Goal: Task Accomplishment & Management: Use online tool/utility

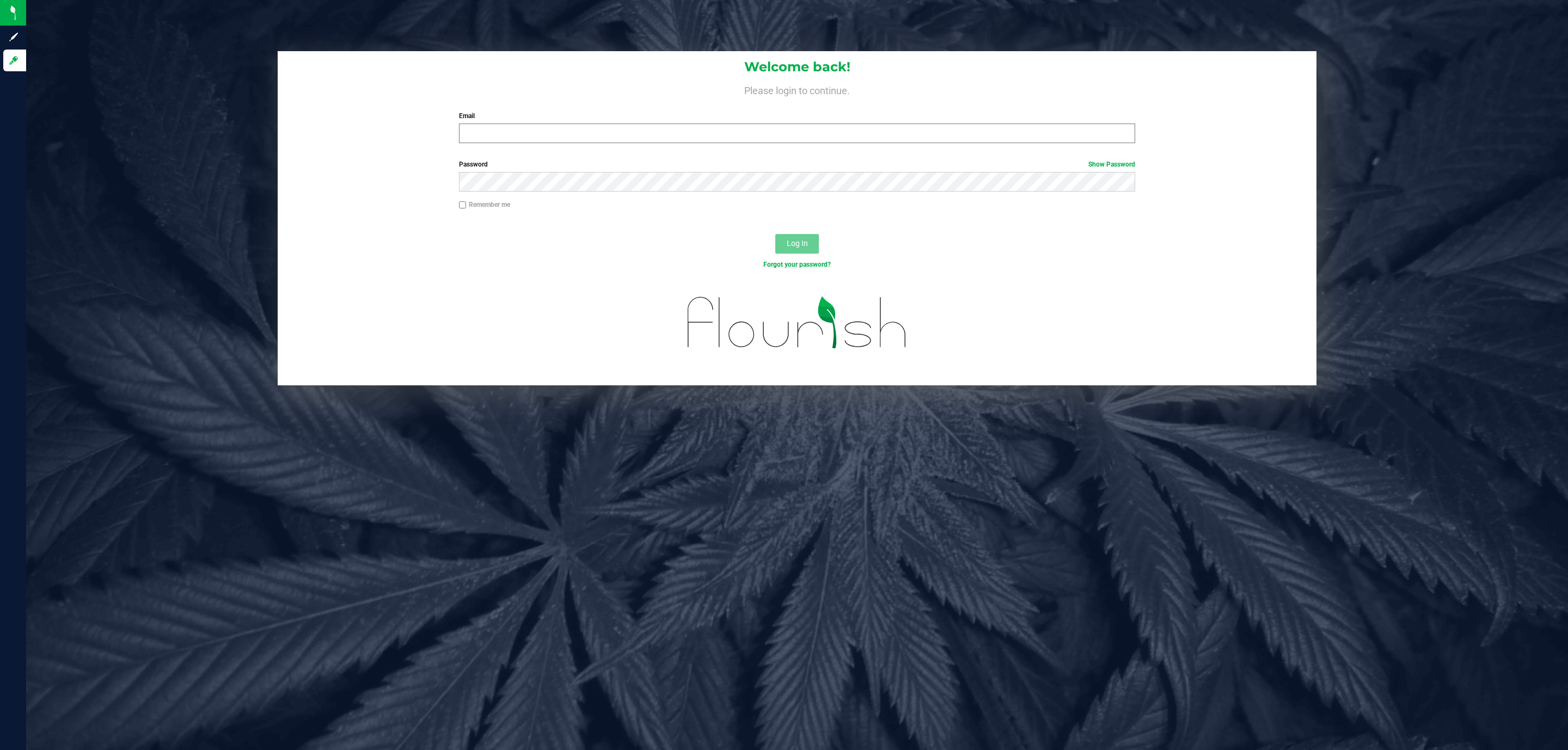
drag, startPoint x: 538, startPoint y: 118, endPoint x: 538, endPoint y: 124, distance: 6.0
click at [538, 124] on div "Email Required Please format your email correctly." at bounding box center [797, 127] width 693 height 32
click at [538, 133] on input "Email" at bounding box center [797, 132] width 676 height 19
type input "[EMAIL_ADDRESS][DOMAIN_NAME]"
click at [776, 234] on button "Log In" at bounding box center [798, 244] width 44 height 19
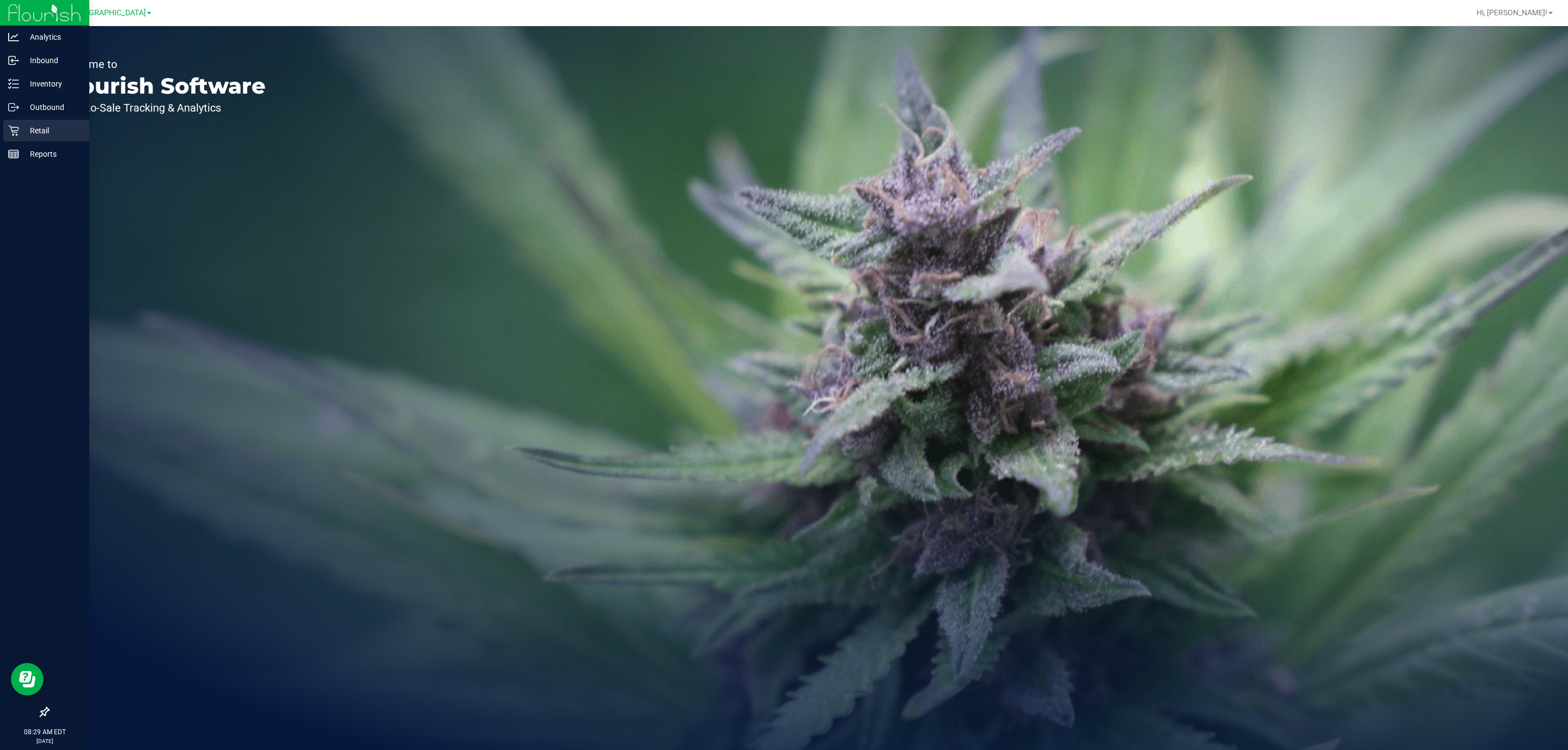
click at [6, 137] on div "Retail" at bounding box center [47, 130] width 86 height 22
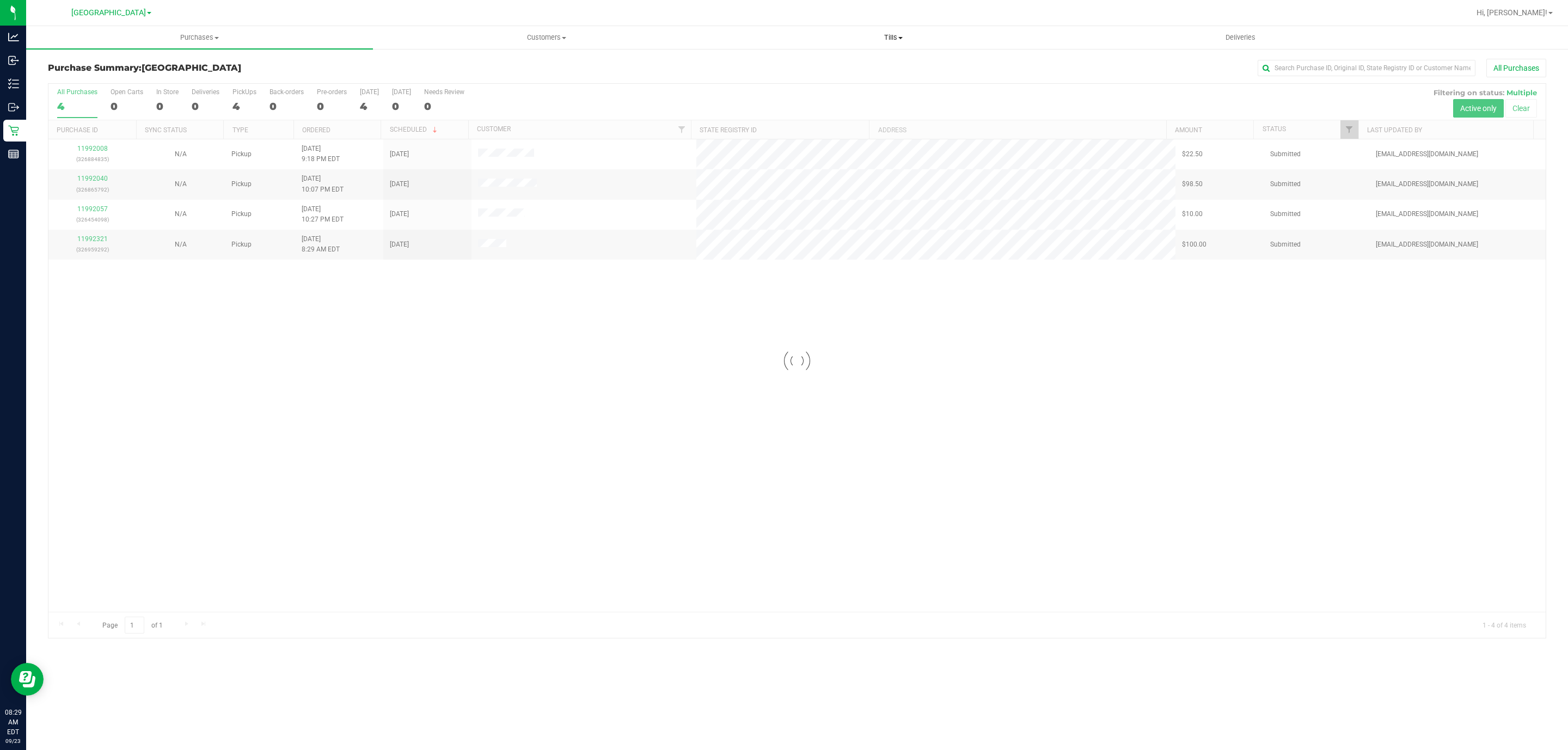
click at [897, 31] on uib-tab-heading "Tills Manage tills Reconcile e-payments" at bounding box center [893, 37] width 346 height 22
click at [773, 63] on span "Manage tills" at bounding box center [757, 66] width 74 height 9
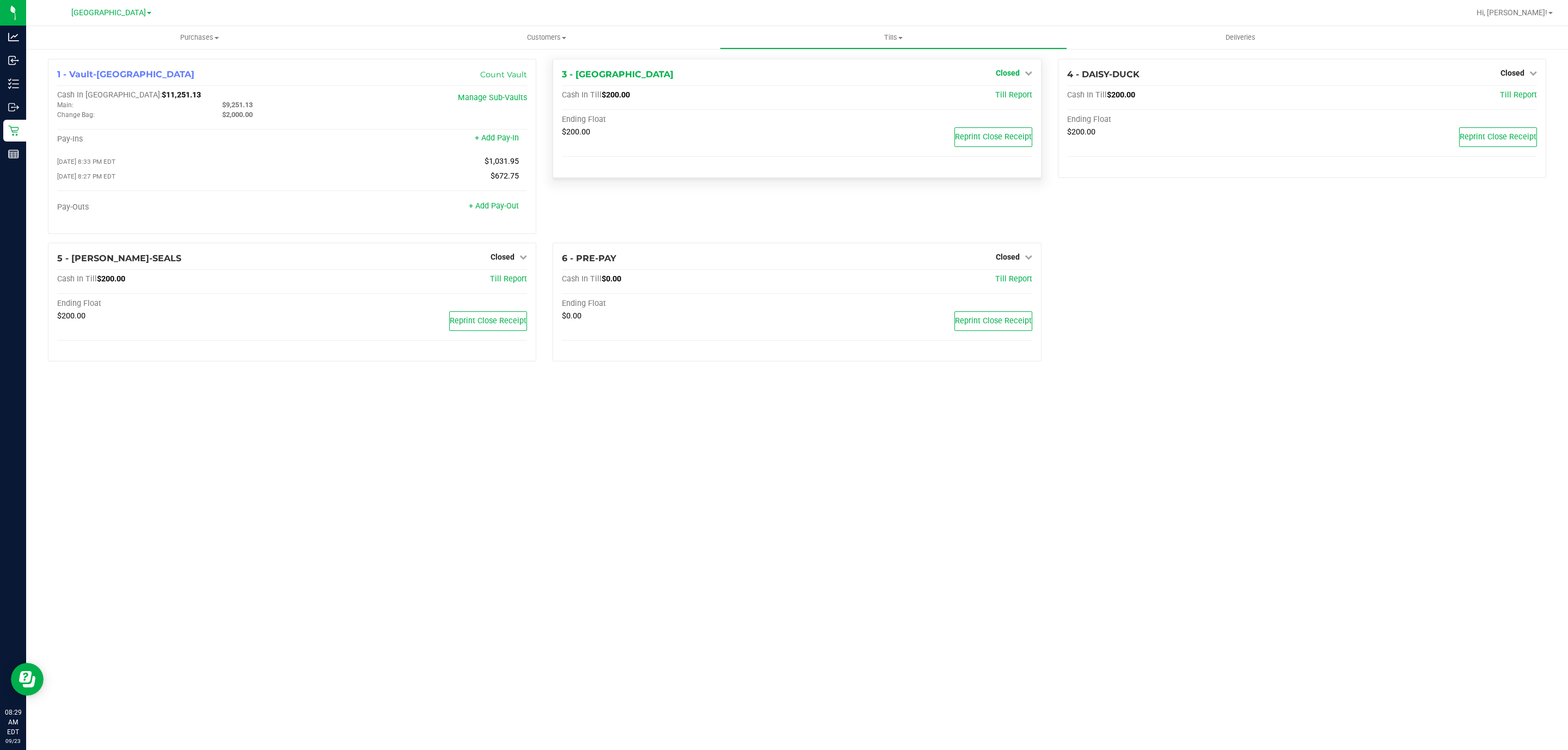
click at [1019, 72] on span "Closed" at bounding box center [1008, 73] width 24 height 9
click at [998, 92] on link "Open Till" at bounding box center [1008, 96] width 29 height 9
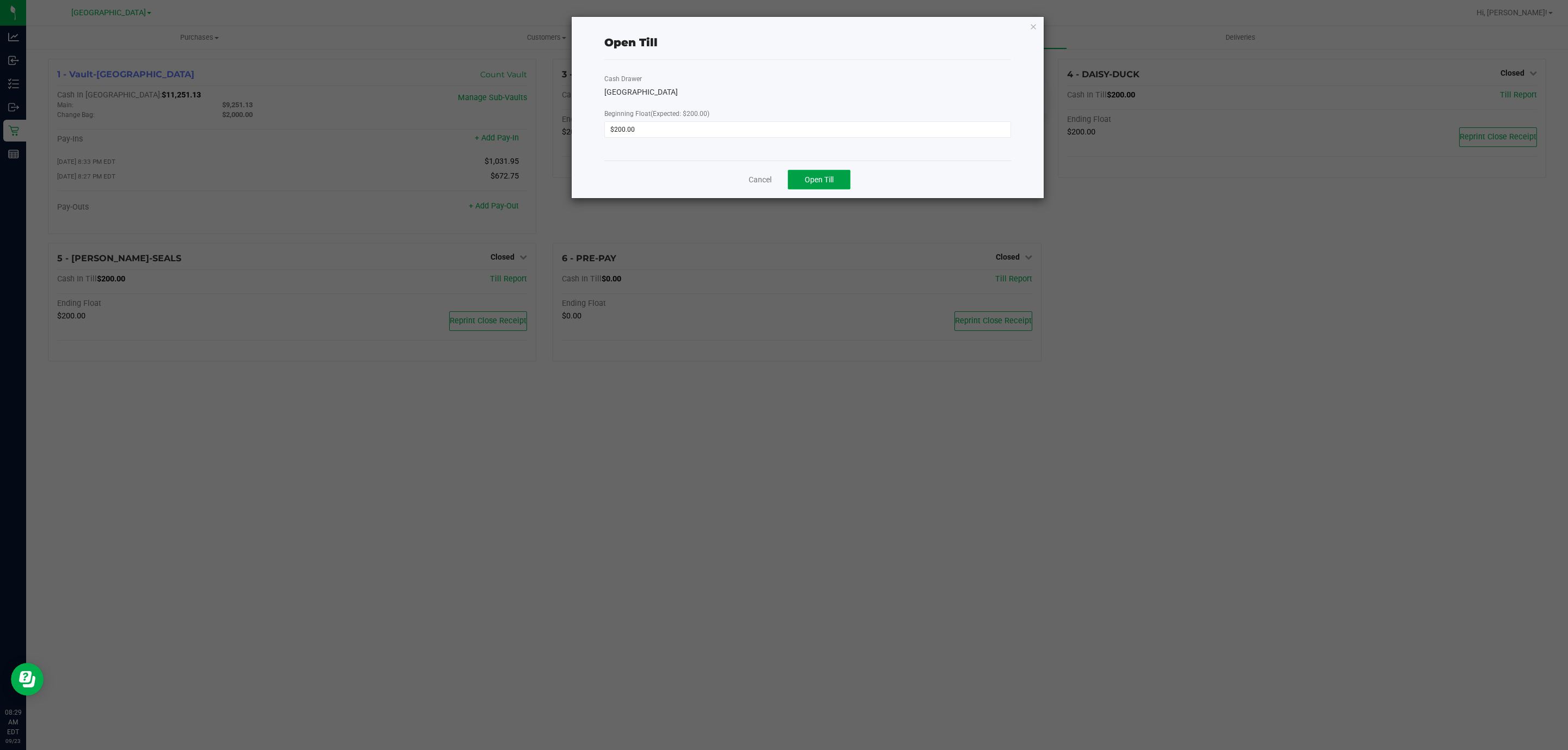
click at [841, 180] on button "Open Till" at bounding box center [819, 179] width 63 height 19
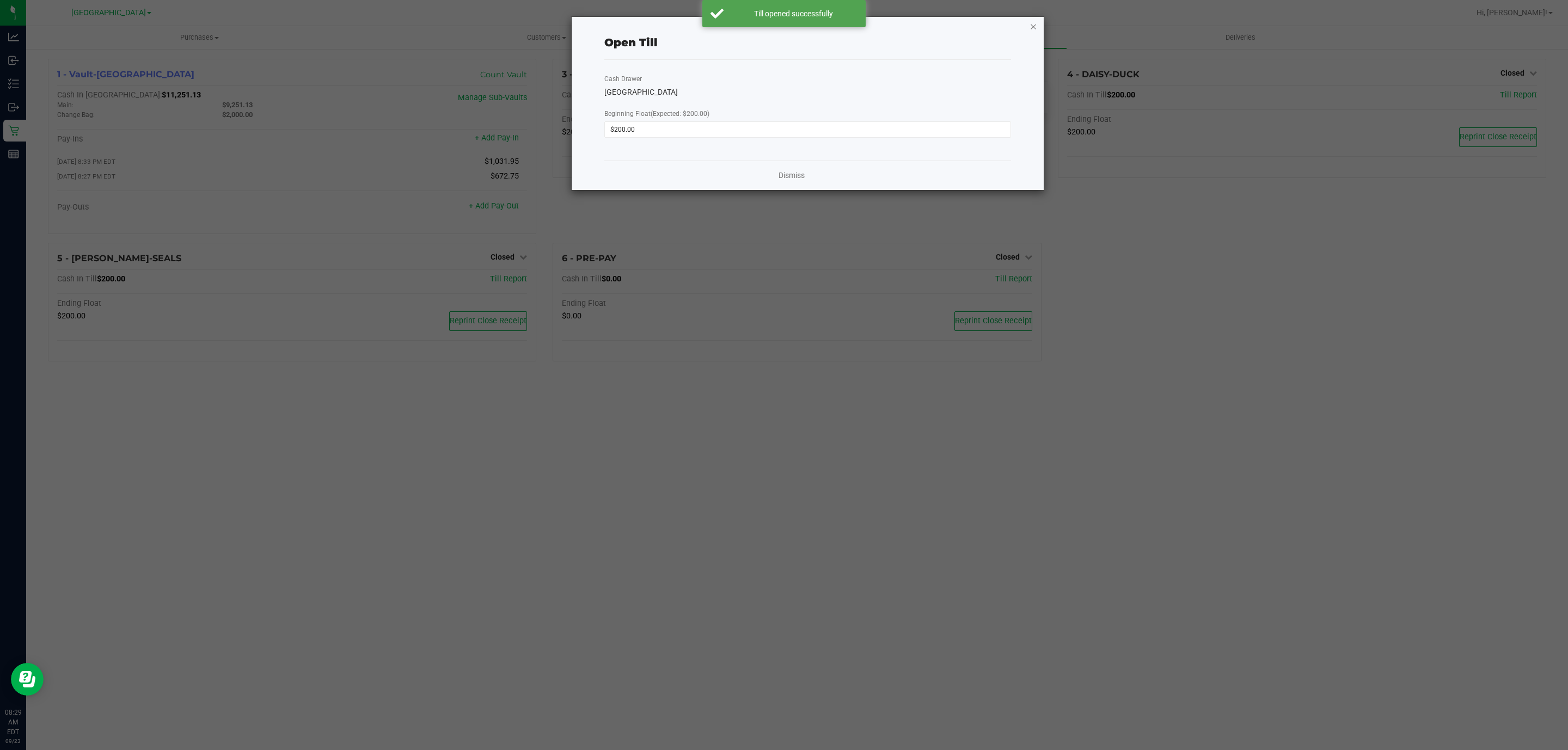
click at [1030, 25] on icon "button" at bounding box center [1033, 26] width 7 height 13
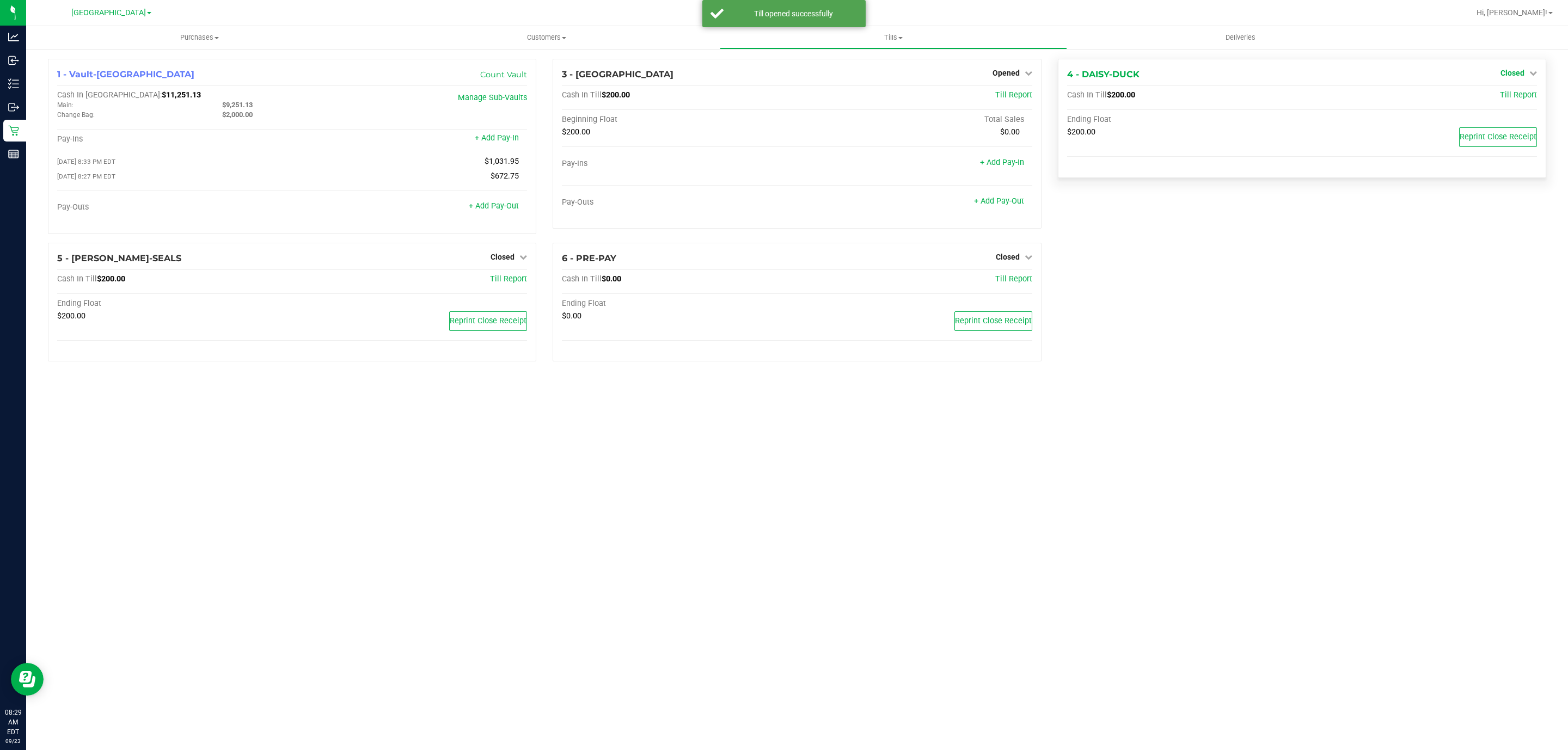
click at [1515, 72] on span "Closed" at bounding box center [1512, 73] width 24 height 9
click at [1508, 93] on link "Open Till" at bounding box center [1512, 96] width 29 height 9
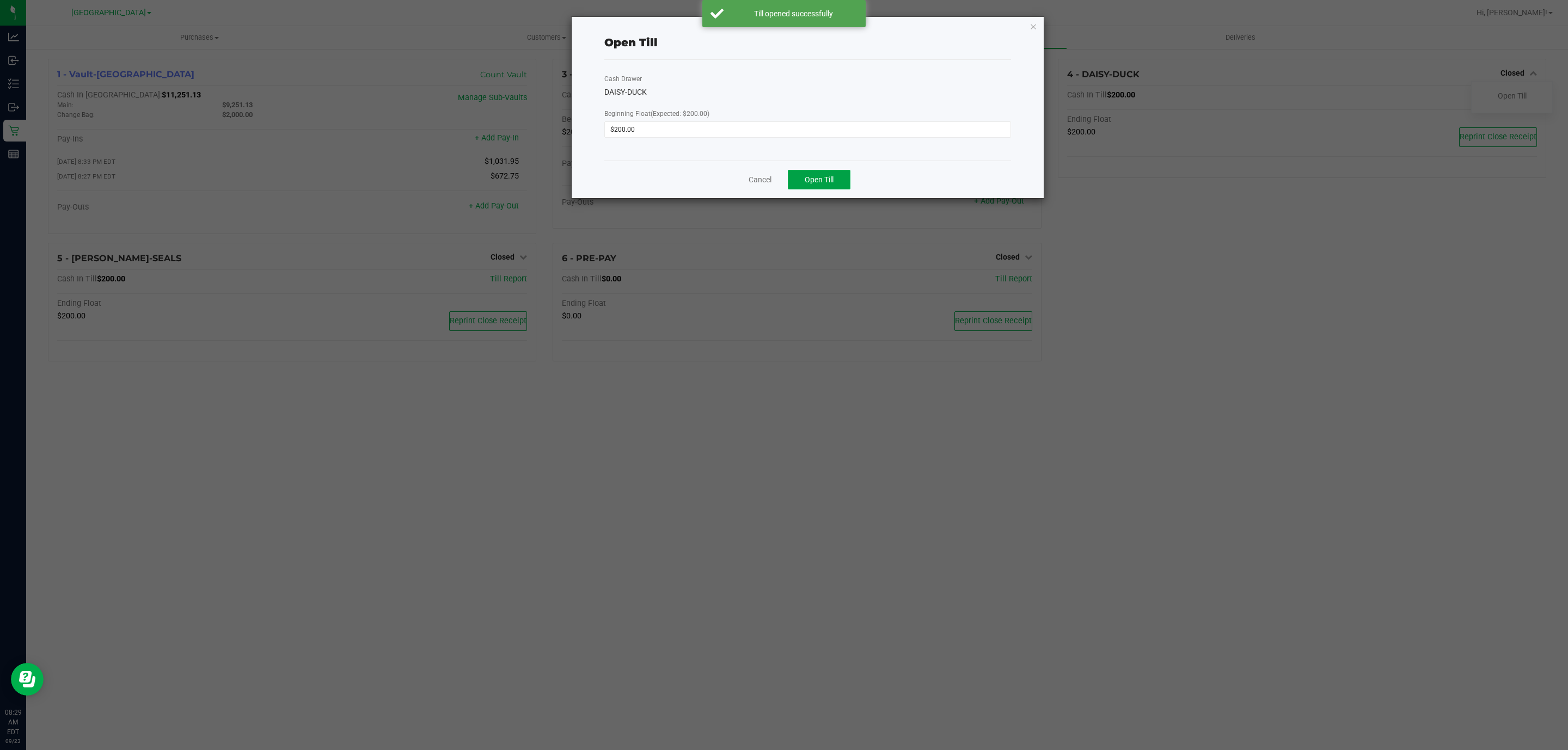
click at [802, 180] on button "Open Till" at bounding box center [819, 179] width 63 height 19
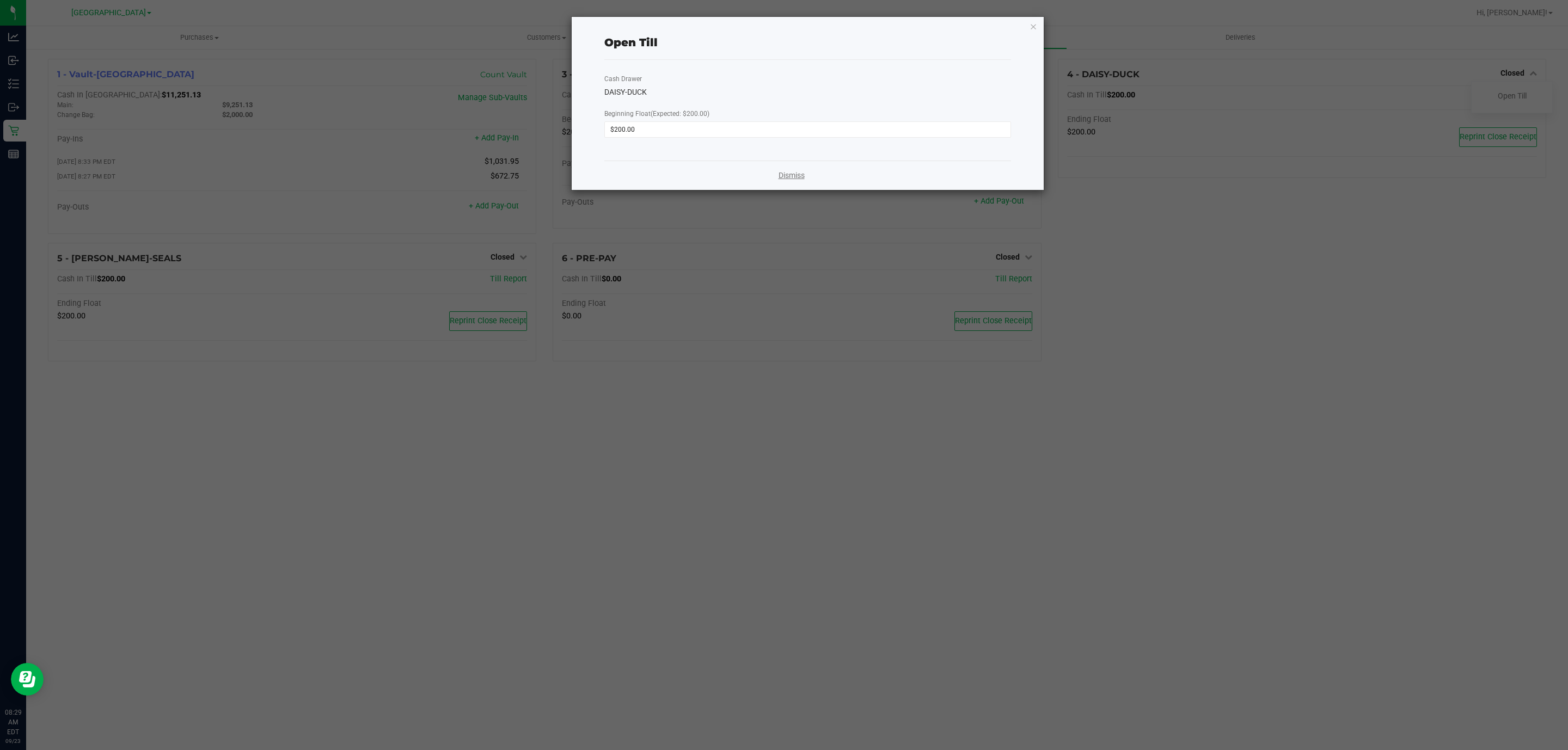
click at [798, 176] on link "Dismiss" at bounding box center [791, 175] width 26 height 12
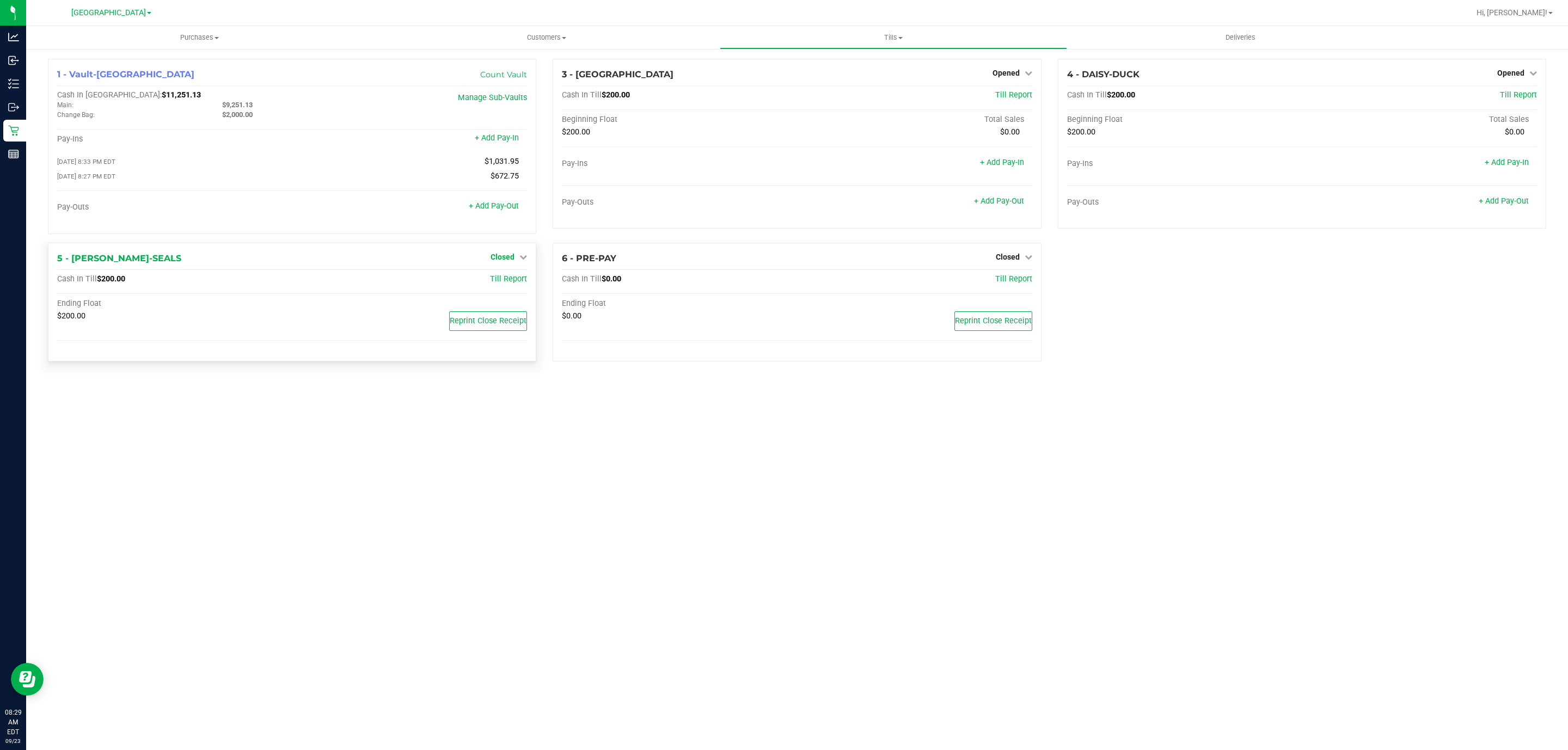
click at [507, 261] on span "Closed" at bounding box center [503, 257] width 24 height 9
click at [508, 280] on link "Open Till" at bounding box center [503, 279] width 29 height 9
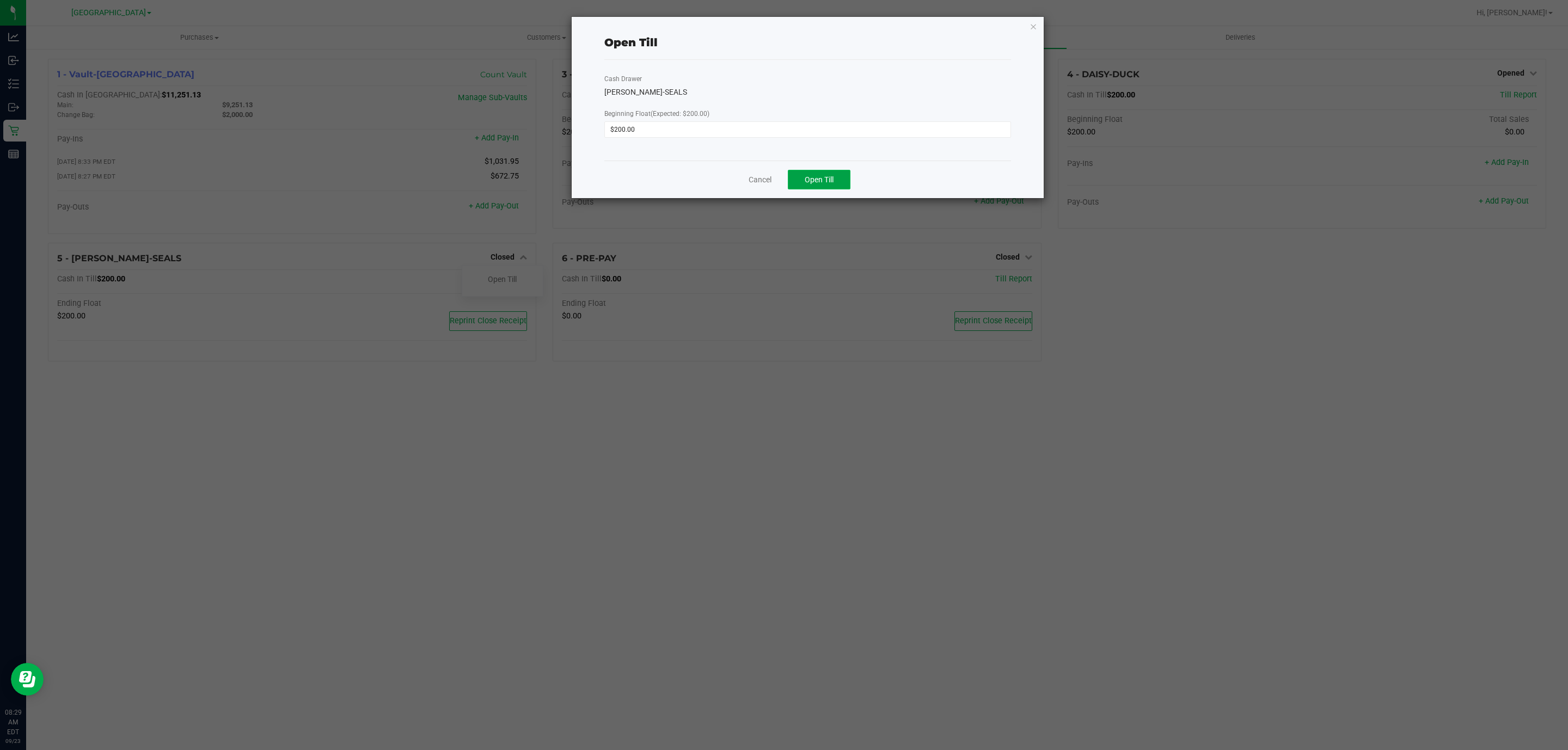
click at [830, 187] on button "Open Till" at bounding box center [819, 179] width 63 height 19
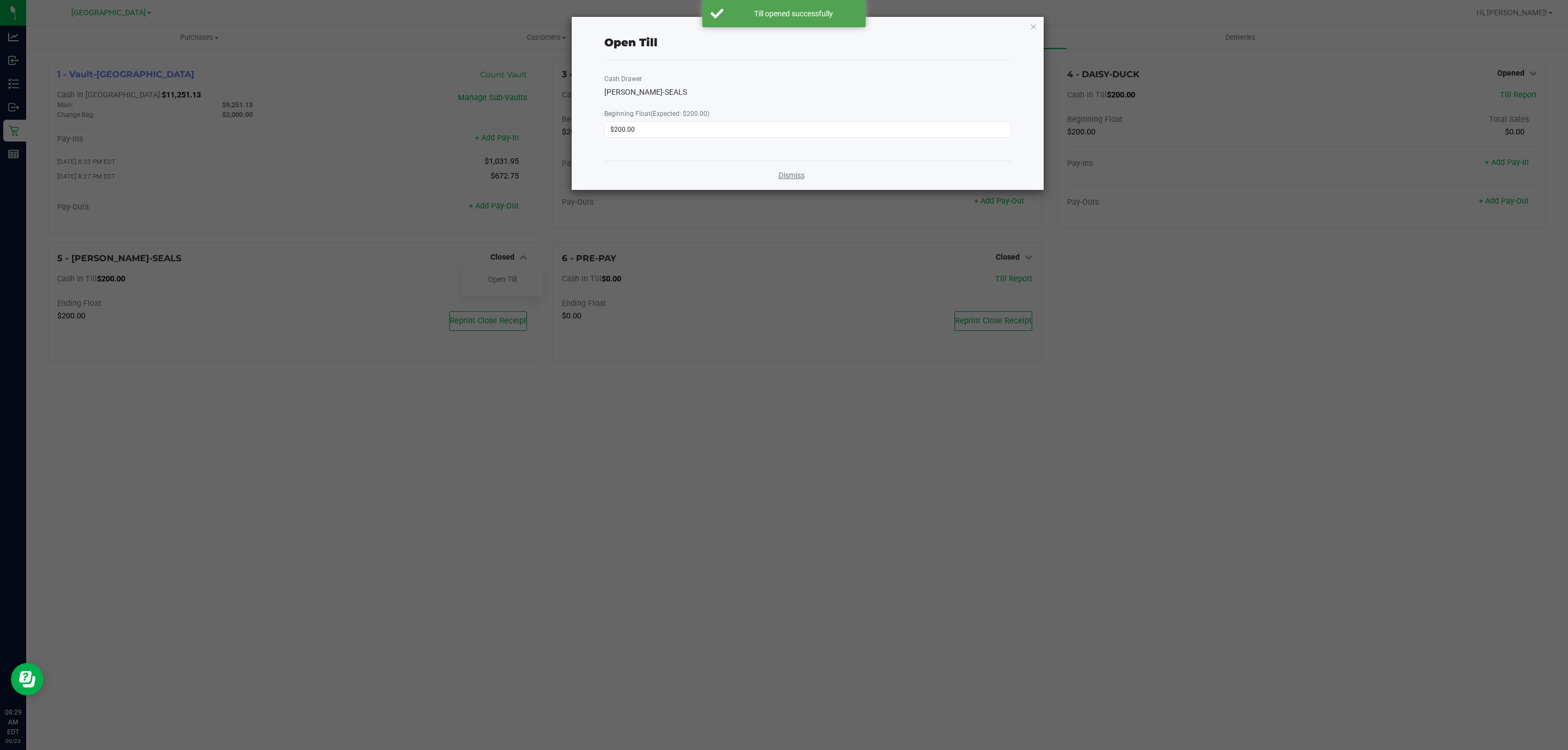
click at [792, 175] on link "Dismiss" at bounding box center [791, 175] width 26 height 12
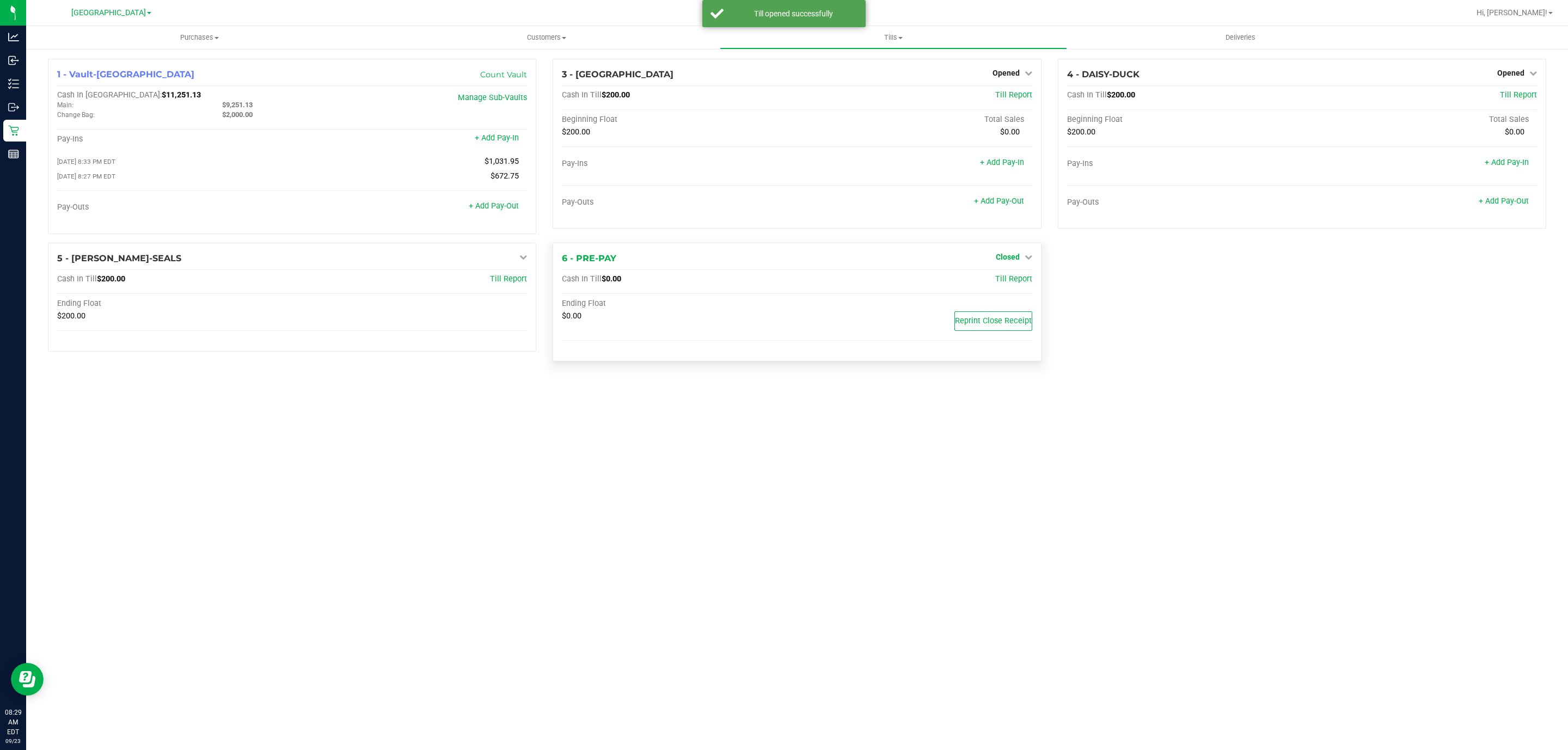
click at [1005, 260] on span "Closed" at bounding box center [1008, 257] width 24 height 9
click at [1003, 277] on link "Open Till" at bounding box center [1008, 279] width 29 height 9
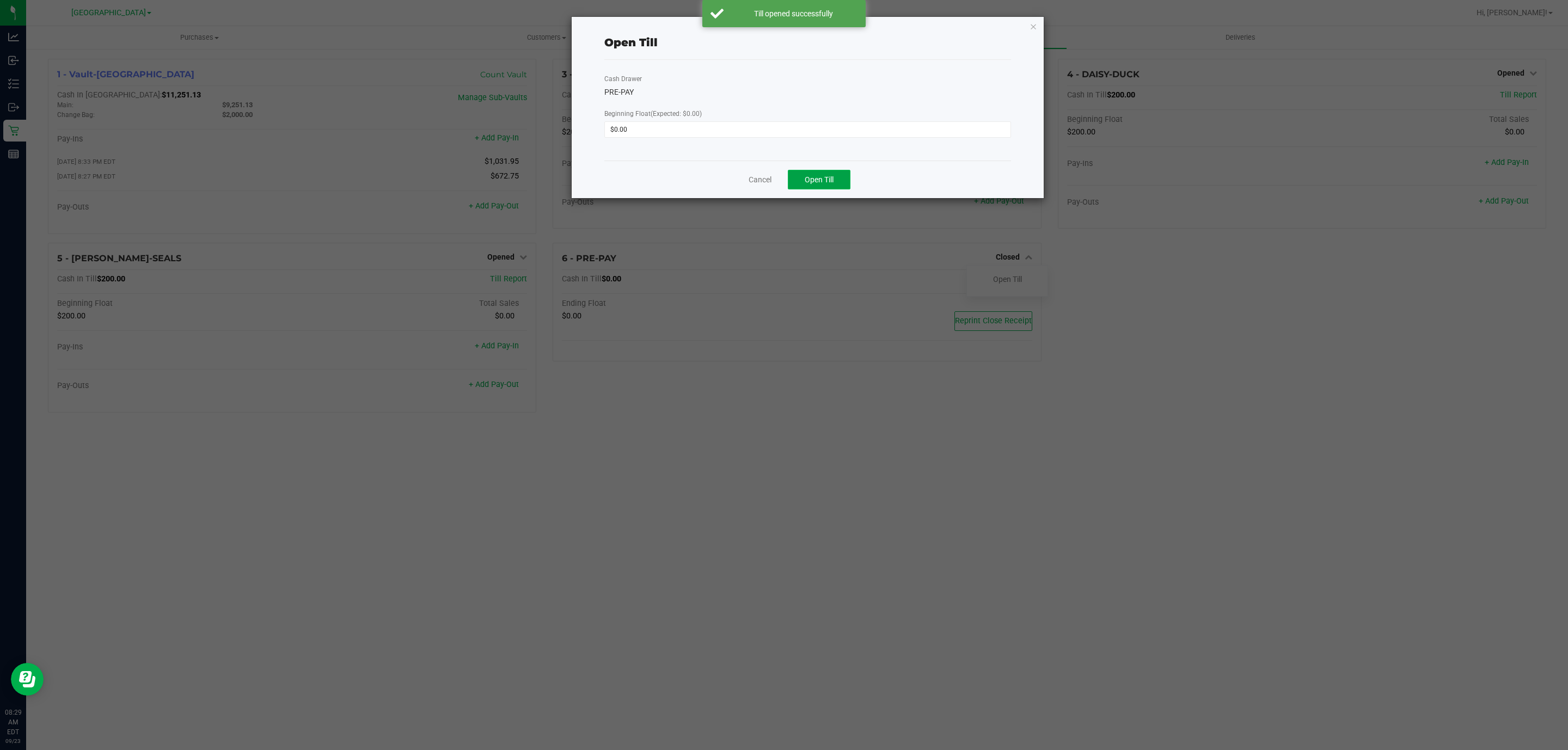
click at [841, 185] on button "Open Till" at bounding box center [819, 179] width 63 height 19
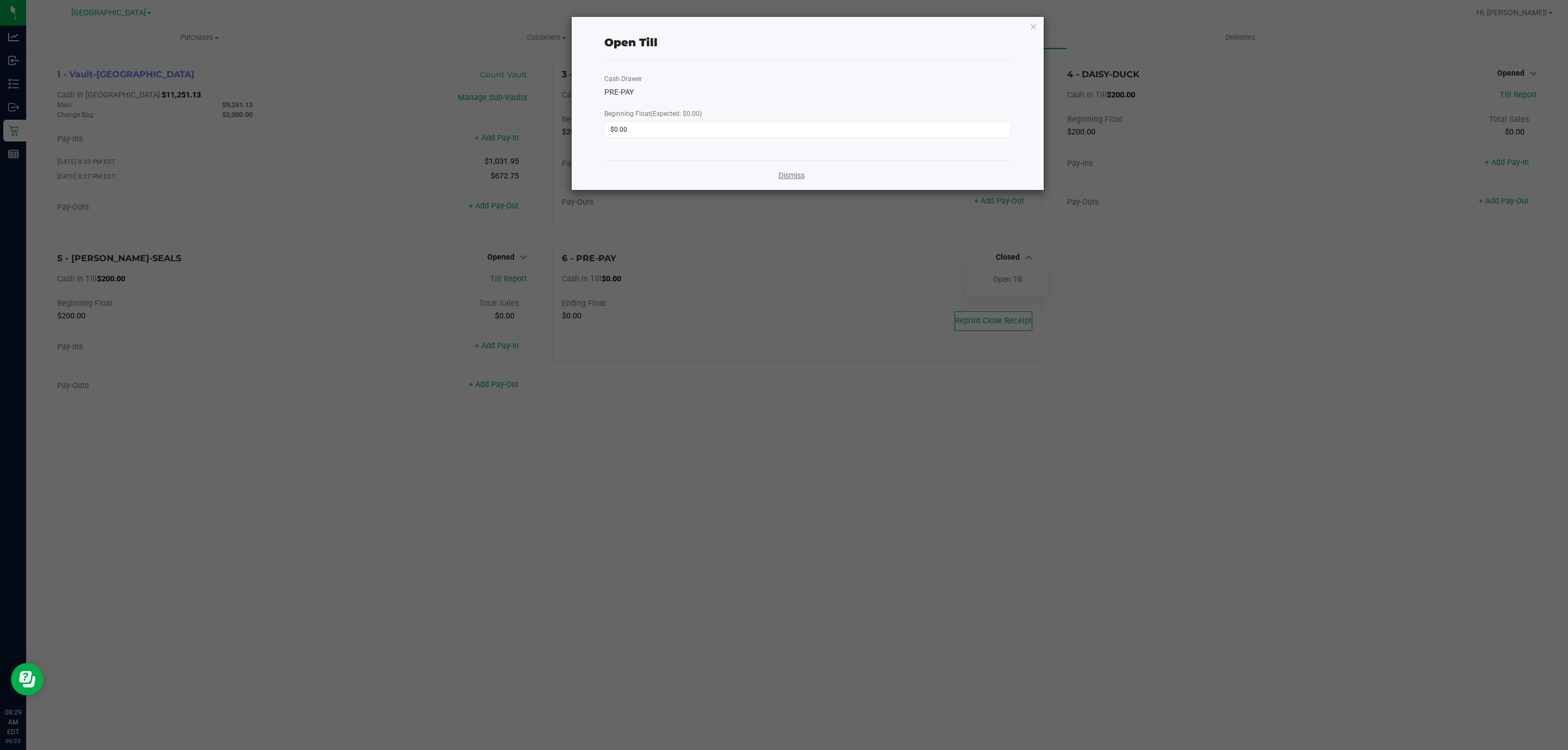
click at [788, 178] on link "Dismiss" at bounding box center [791, 175] width 26 height 12
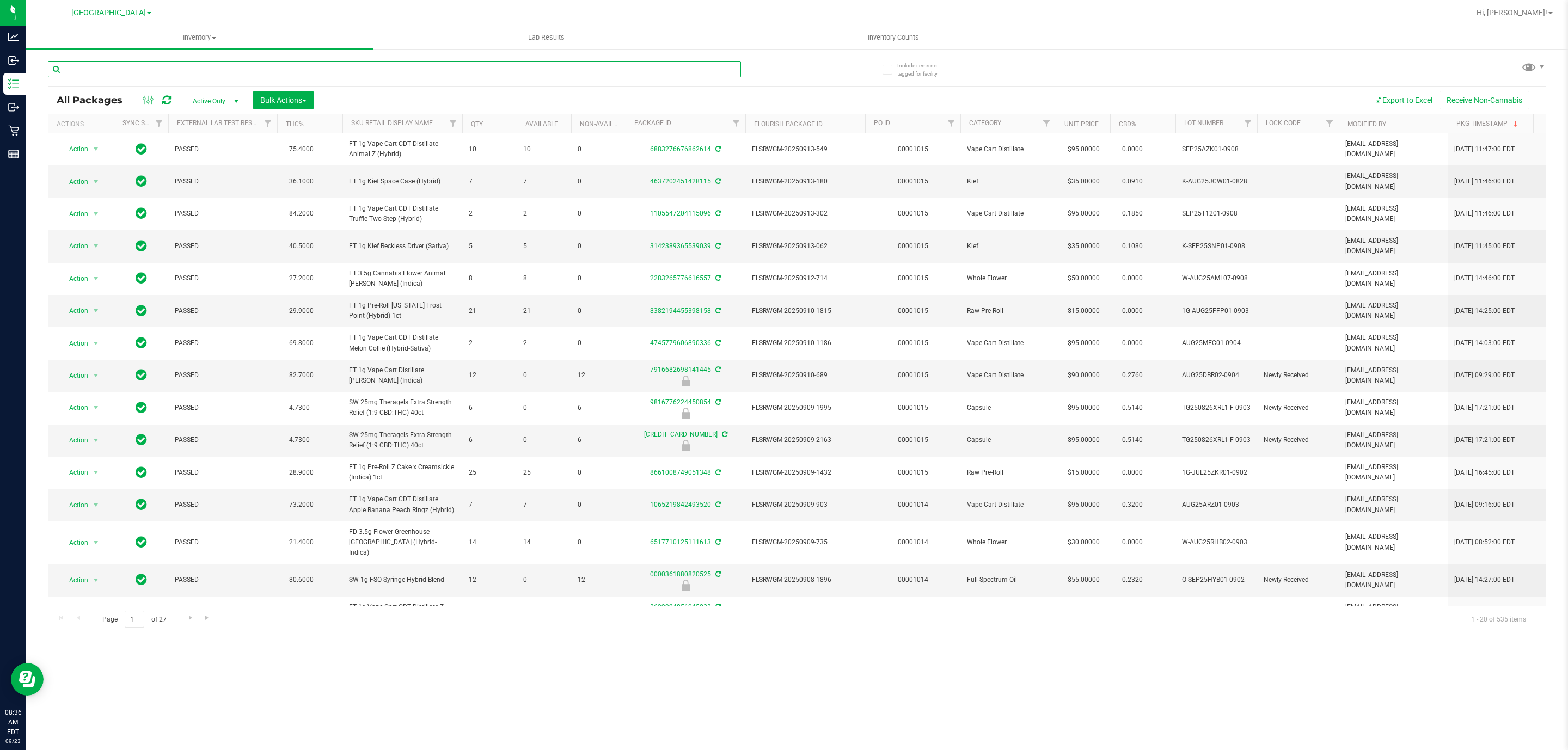
click at [74, 72] on input "text" at bounding box center [395, 69] width 694 height 16
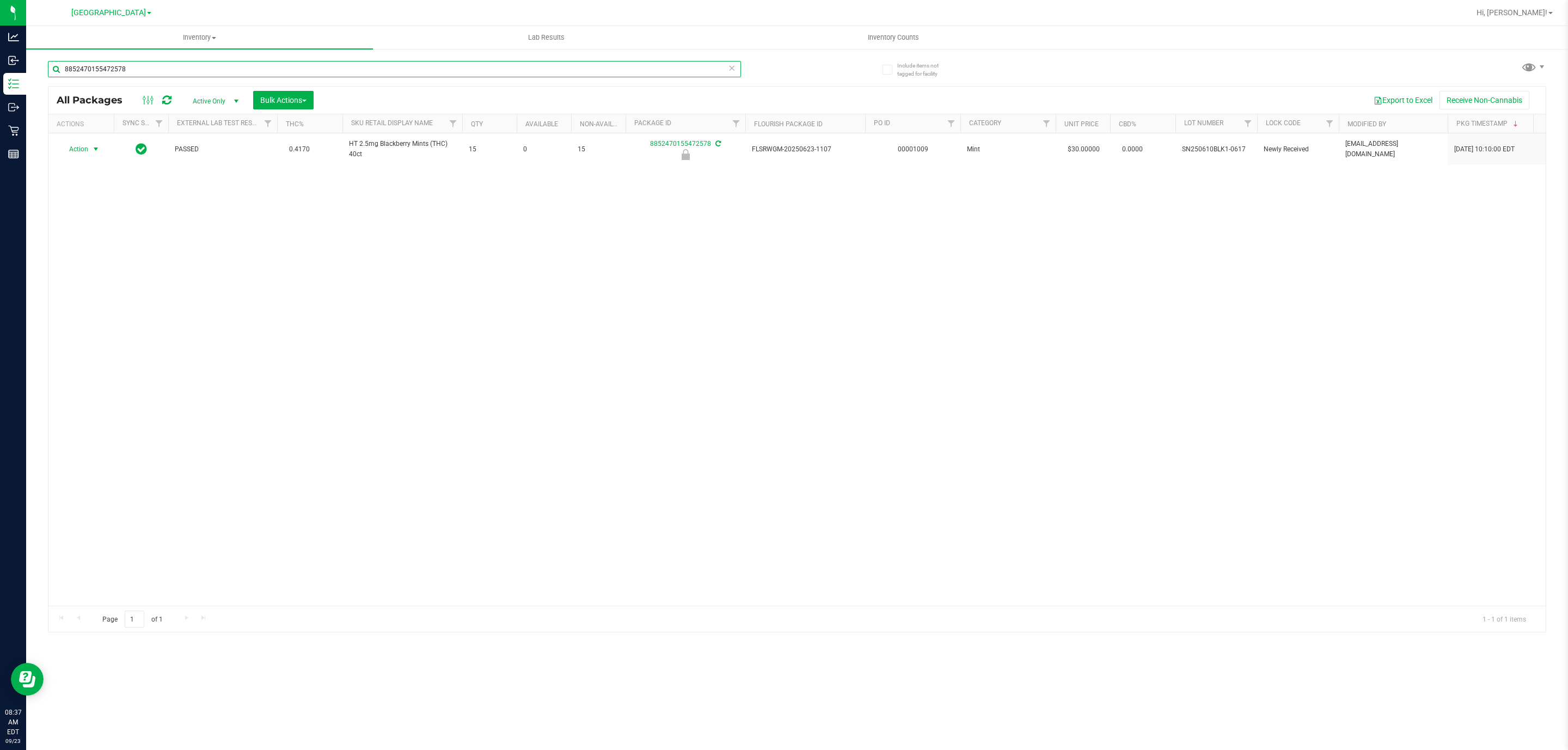
type input "8852470155472578"
click at [86, 151] on span "Action" at bounding box center [74, 149] width 29 height 16
click at [89, 272] on li "Unlock package" at bounding box center [96, 266] width 71 height 16
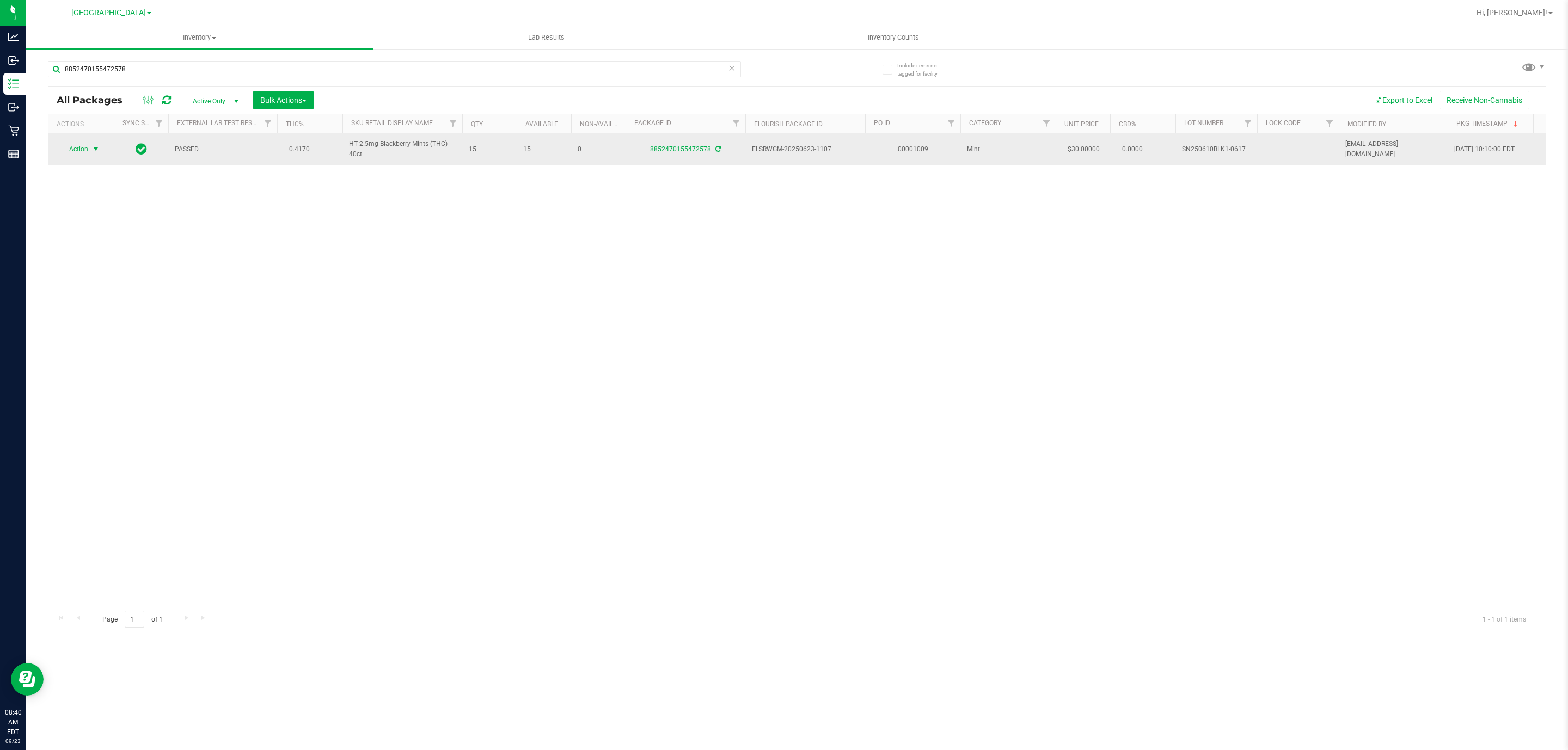
click at [89, 145] on span "Action" at bounding box center [74, 149] width 29 height 16
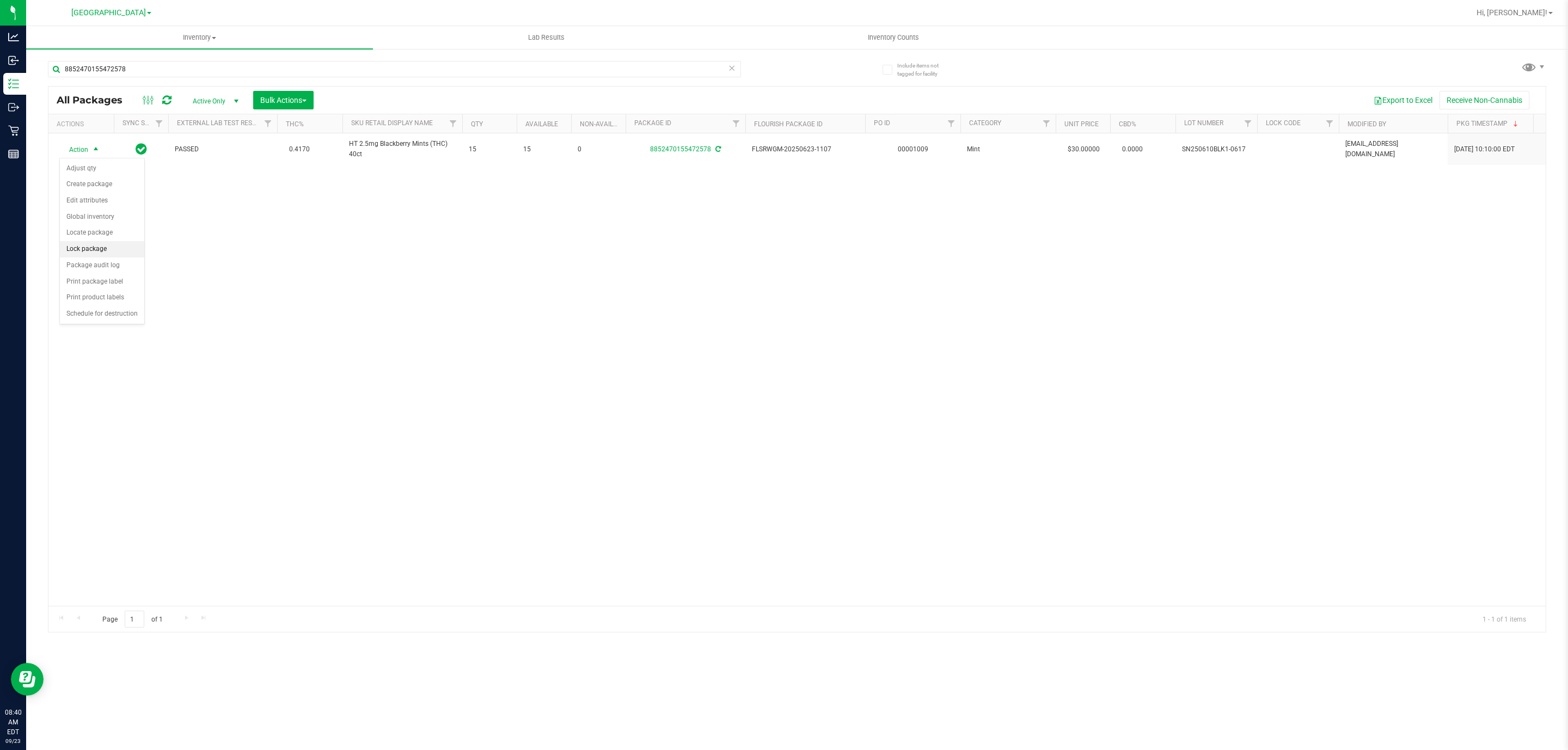
click at [98, 254] on li "Lock package" at bounding box center [102, 249] width 84 height 16
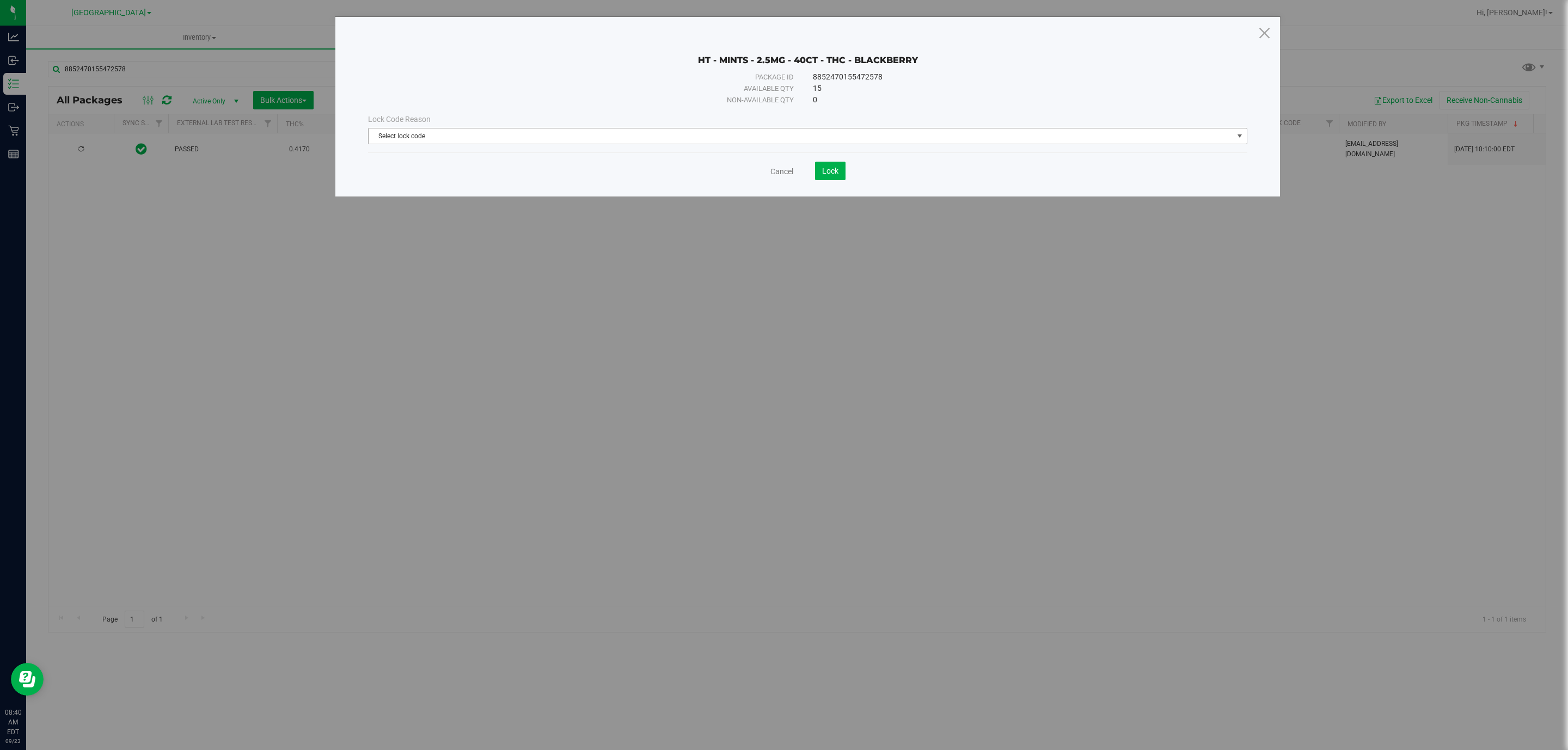
click at [753, 137] on span "Select lock code" at bounding box center [800, 136] width 864 height 16
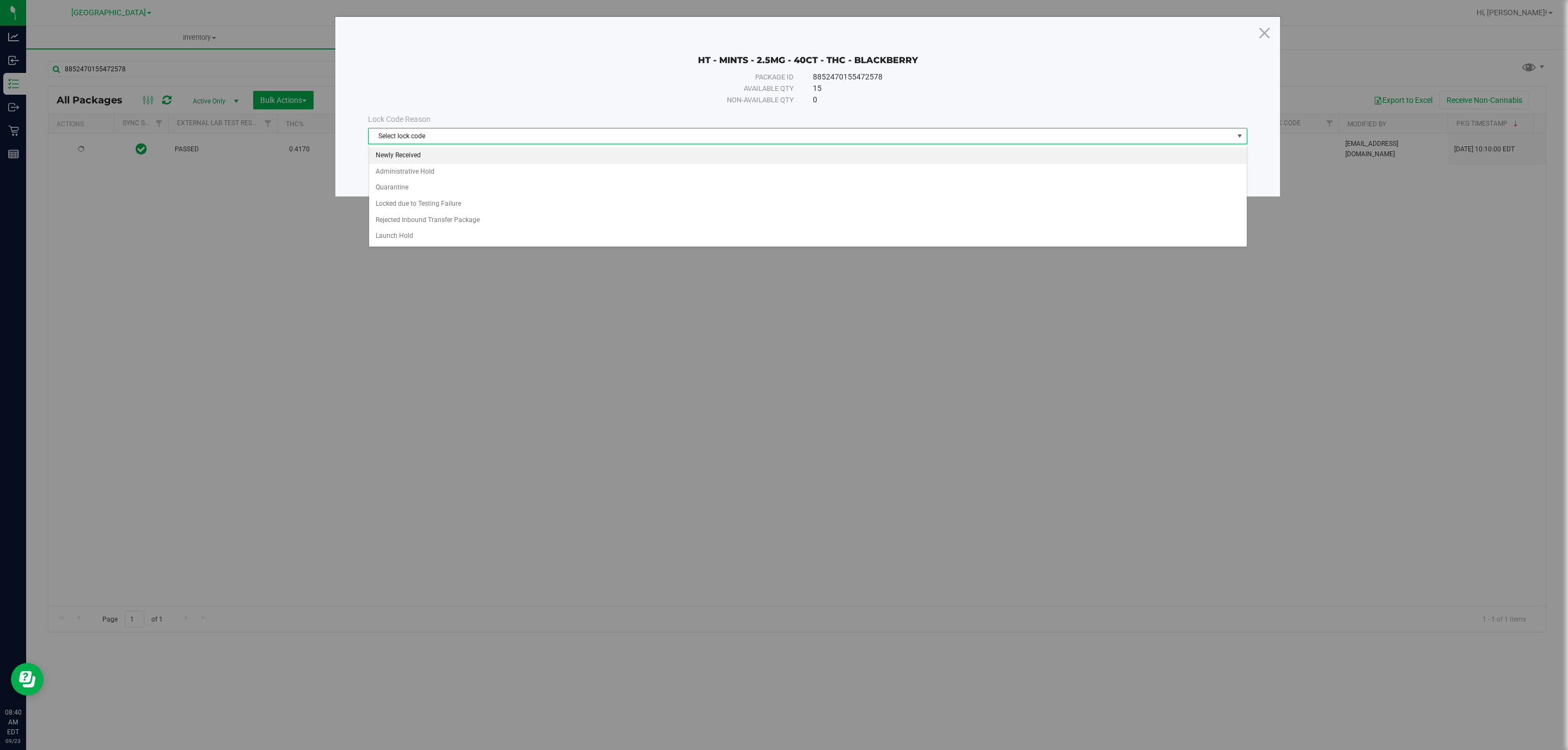
click at [497, 159] on li "Newly Received" at bounding box center [809, 156] width 878 height 16
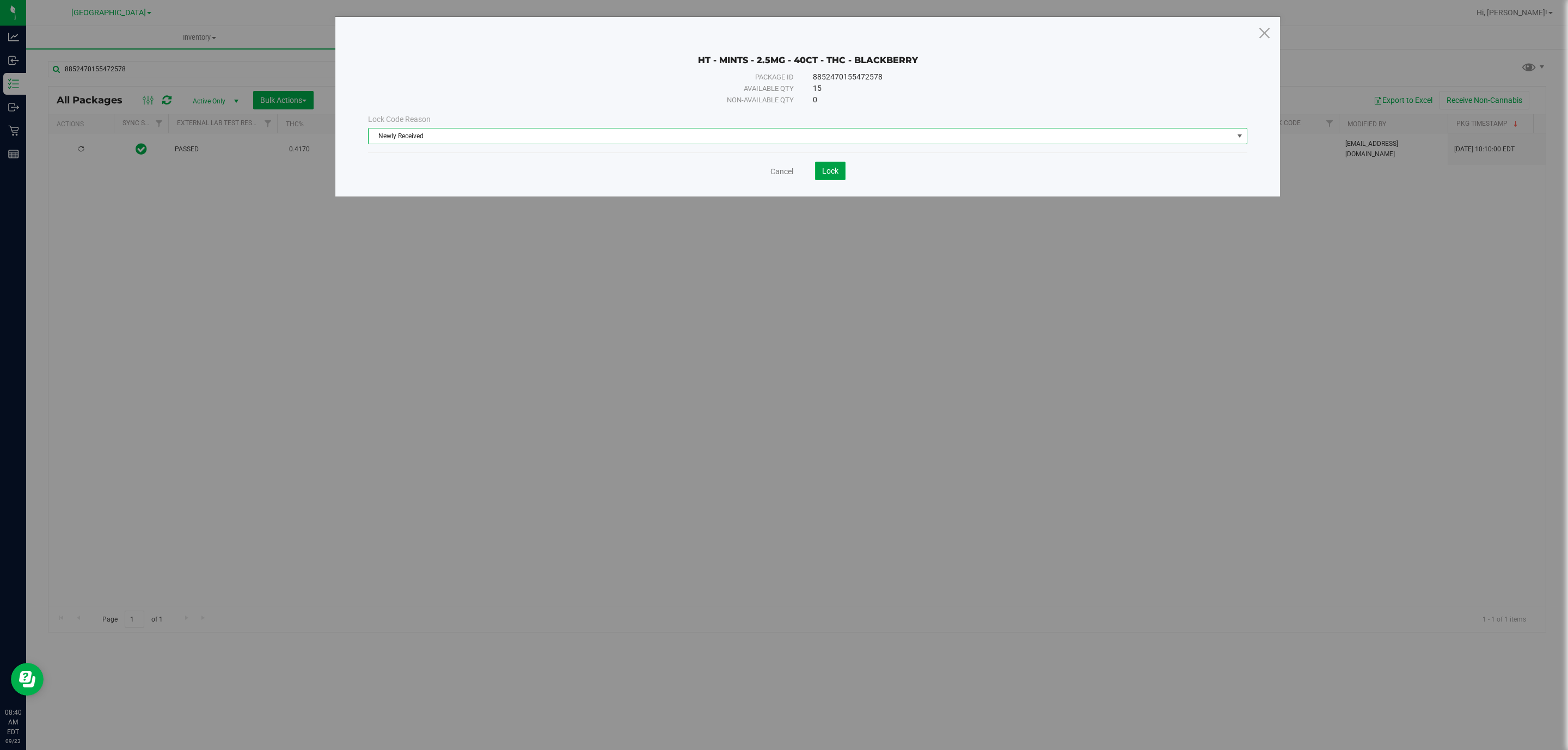
click at [819, 175] on button "Lock" at bounding box center [830, 171] width 30 height 18
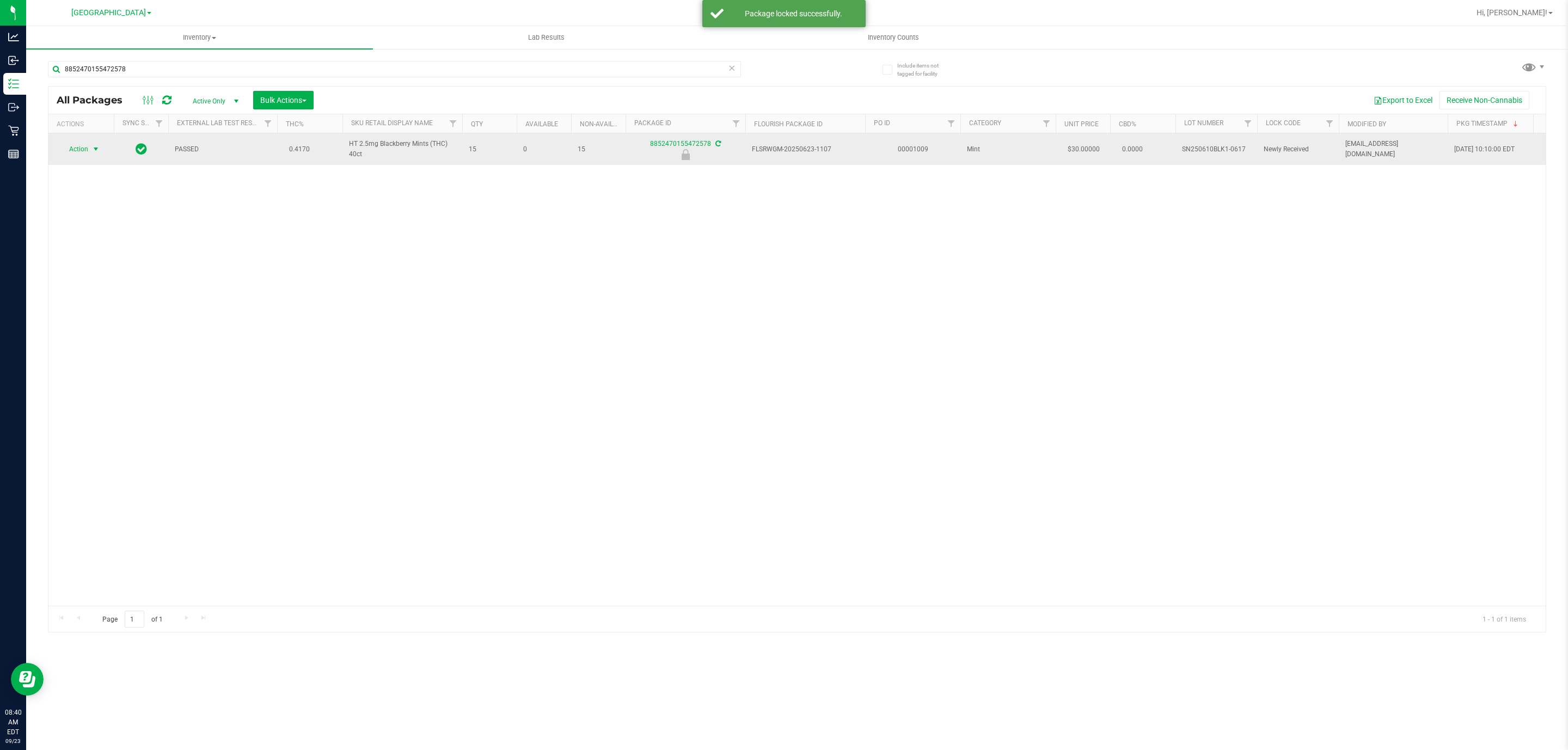
click at [80, 149] on span "Action" at bounding box center [74, 149] width 29 height 16
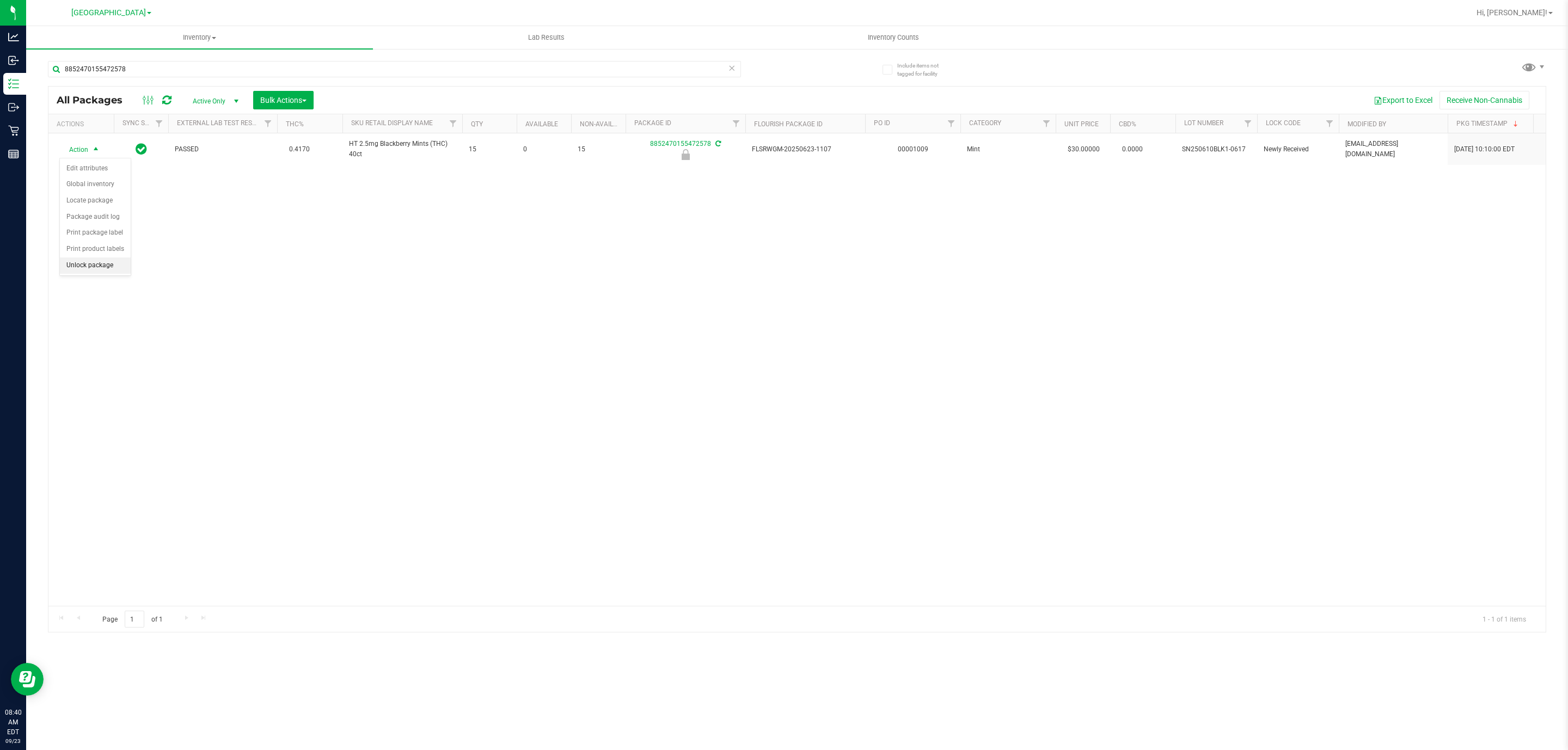
click at [107, 274] on li "Unlock package" at bounding box center [96, 266] width 71 height 16
